Goal: Information Seeking & Learning: Learn about a topic

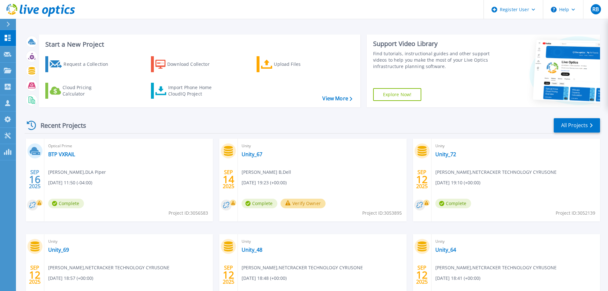
click at [12, 24] on div at bounding box center [11, 24] width 10 height 11
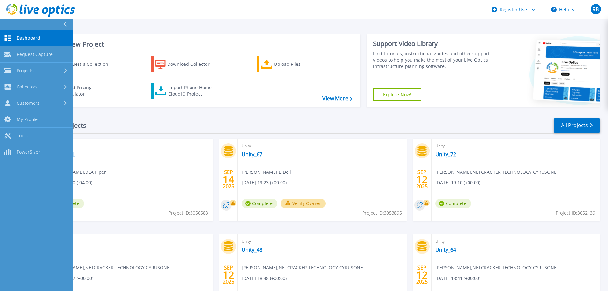
click at [131, 115] on div "Recent Projects All Projects [DATE] Optical Prime BTP VXRAIL [PERSON_NAME] , DL…" at bounding box center [312, 223] width 575 height 222
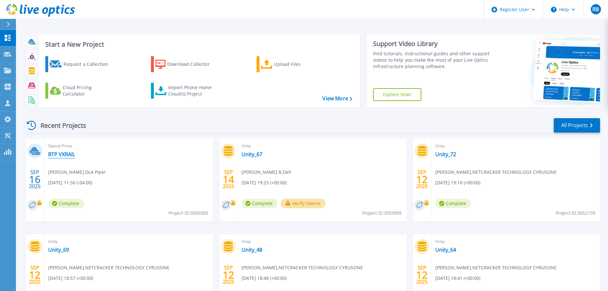
click at [58, 151] on link "BTP VXRAIL" at bounding box center [61, 154] width 27 height 6
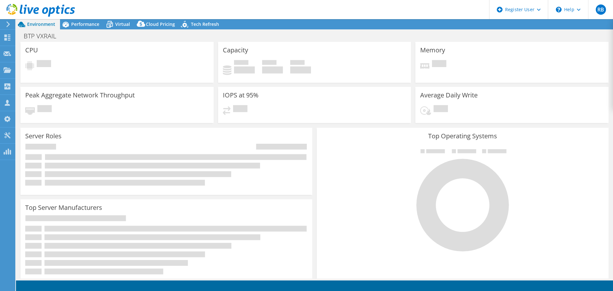
select select "USD"
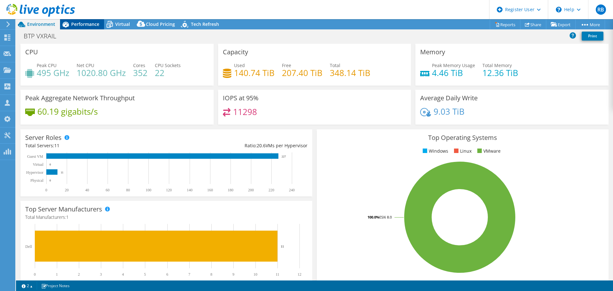
click at [60, 26] on icon at bounding box center [65, 24] width 11 height 11
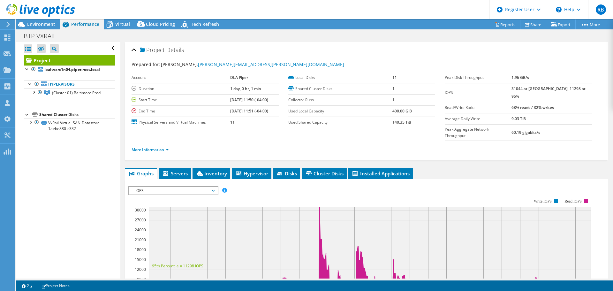
click at [217, 155] on div "Project Details Prepared for: Peter Sizemore, peter.sizemore@us.dlapiper.com Ac…" at bounding box center [366, 245] width 492 height 406
click at [217, 170] on span "Inventory" at bounding box center [211, 173] width 31 height 6
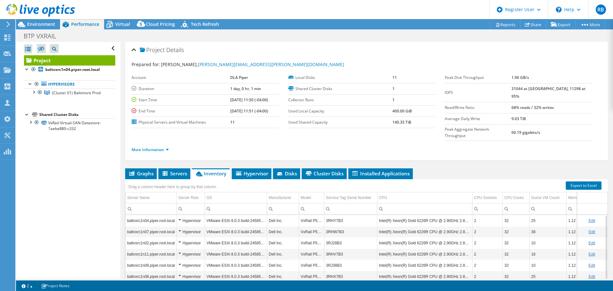
click at [336, 215] on td "3RHY7B3" at bounding box center [350, 220] width 53 height 11
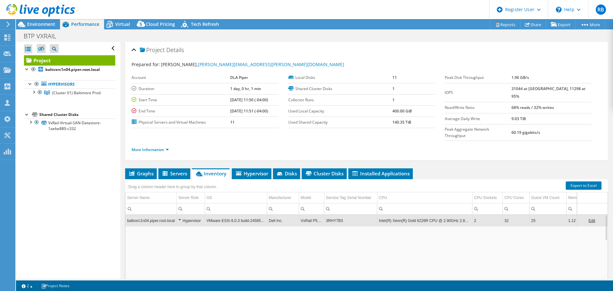
click at [336, 215] on td "3RHY7B3" at bounding box center [350, 220] width 53 height 11
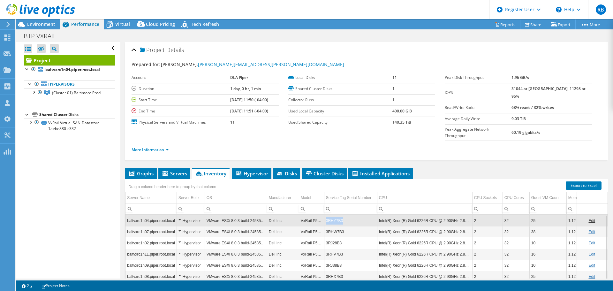
copy td "3RHY7B3"
drag, startPoint x: 341, startPoint y: 209, endPoint x: 325, endPoint y: 209, distance: 15.6
click at [325, 215] on td "3RHY7B3" at bounding box center [350, 220] width 53 height 11
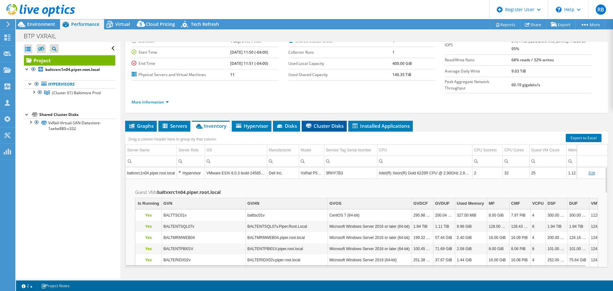
scroll to position [48, 0]
click at [209, 122] on span "Inventory" at bounding box center [210, 125] width 31 height 6
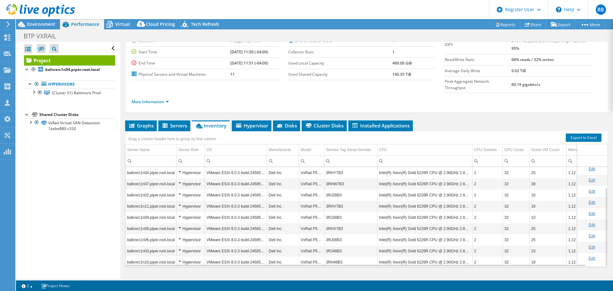
scroll to position [26, 0]
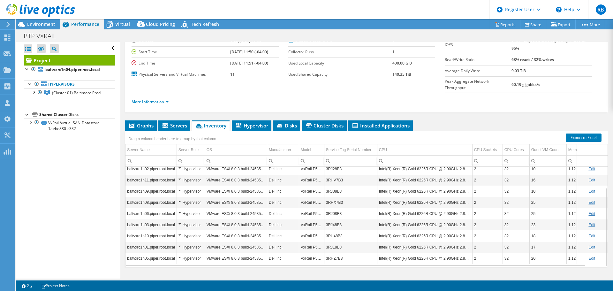
click at [336, 252] on td "3RHZ7B3" at bounding box center [350, 257] width 53 height 11
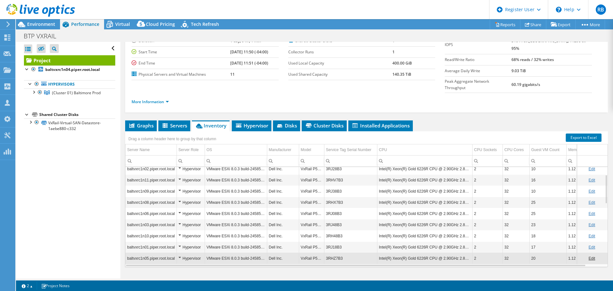
click at [336, 241] on td "3RJ18B3" at bounding box center [350, 246] width 53 height 11
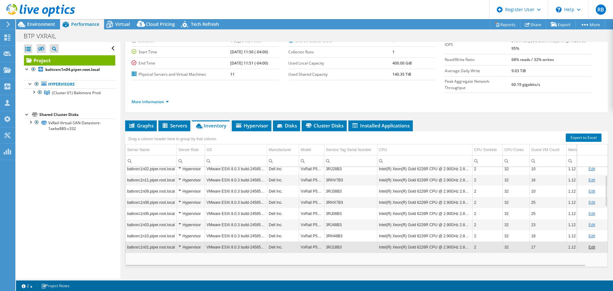
drag, startPoint x: 336, startPoint y: 236, endPoint x: 337, endPoint y: 225, distance: 11.2
click at [337, 230] on td "3RH48B3" at bounding box center [350, 235] width 53 height 11
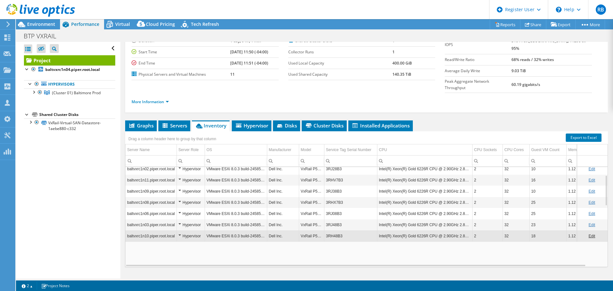
click at [338, 219] on td "3RJ48B3" at bounding box center [350, 224] width 53 height 11
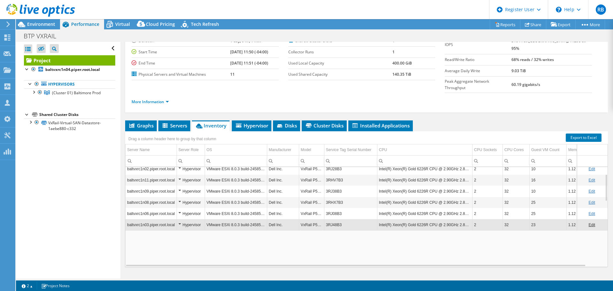
click at [338, 208] on td "3RJ08B3" at bounding box center [350, 213] width 53 height 11
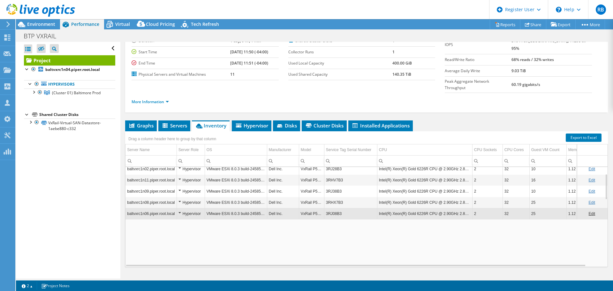
click at [338, 197] on td "3RHX7B3" at bounding box center [350, 202] width 53 height 11
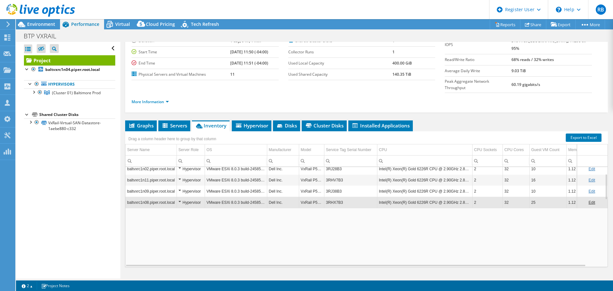
click at [336, 185] on td "3RJ38B3" at bounding box center [350, 190] width 53 height 11
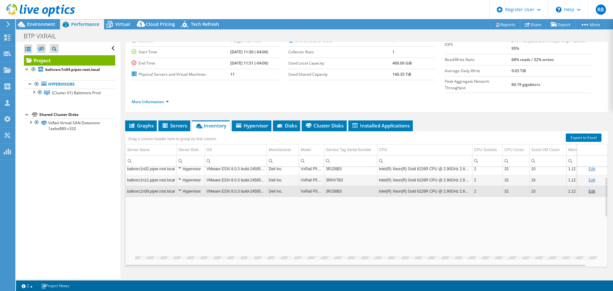
click at [335, 174] on td "3RHV7B3" at bounding box center [350, 179] width 53 height 11
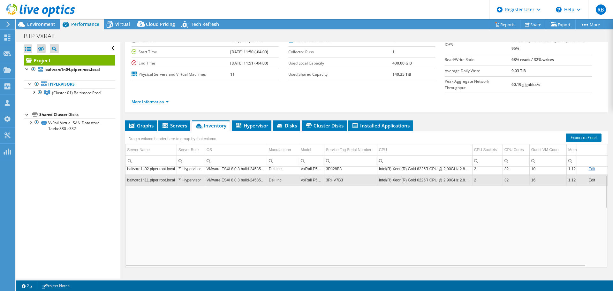
click at [335, 163] on td "3RJ28B3" at bounding box center [350, 168] width 53 height 11
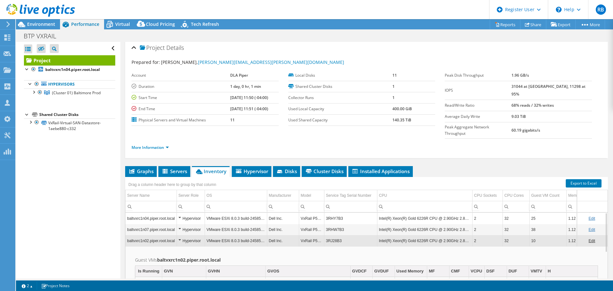
scroll to position [0, 0]
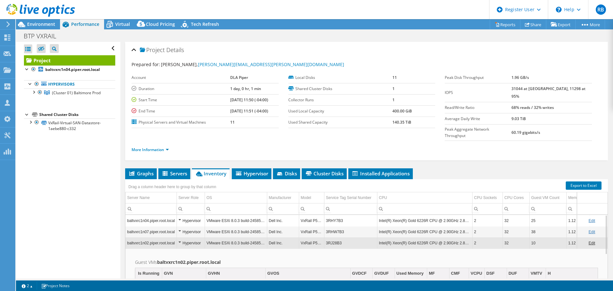
click at [345, 226] on td "3RHW7B3" at bounding box center [350, 231] width 53 height 11
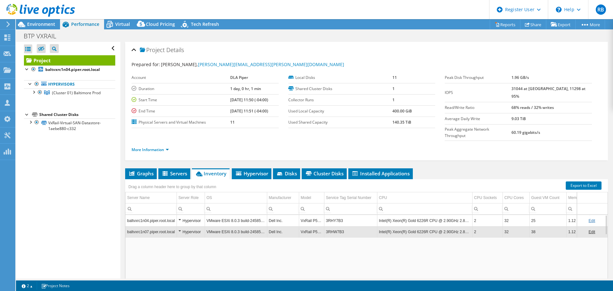
click at [345, 215] on td "3RHY7B3" at bounding box center [350, 220] width 53 height 11
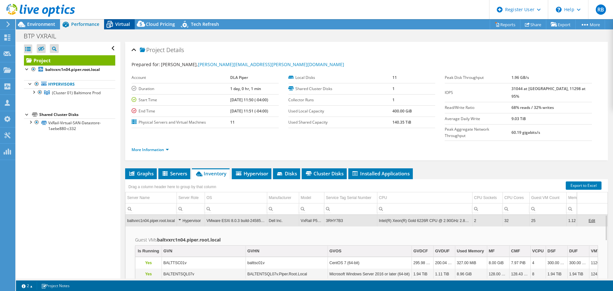
click at [134, 23] on div "Virtual" at bounding box center [119, 24] width 31 height 10
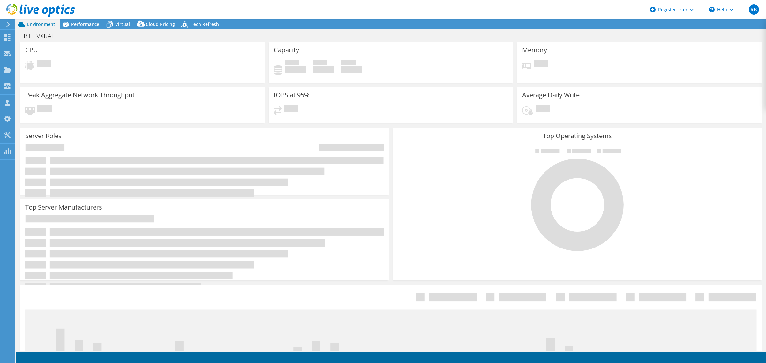
select select "USD"
